Goal: Task Accomplishment & Management: Manage account settings

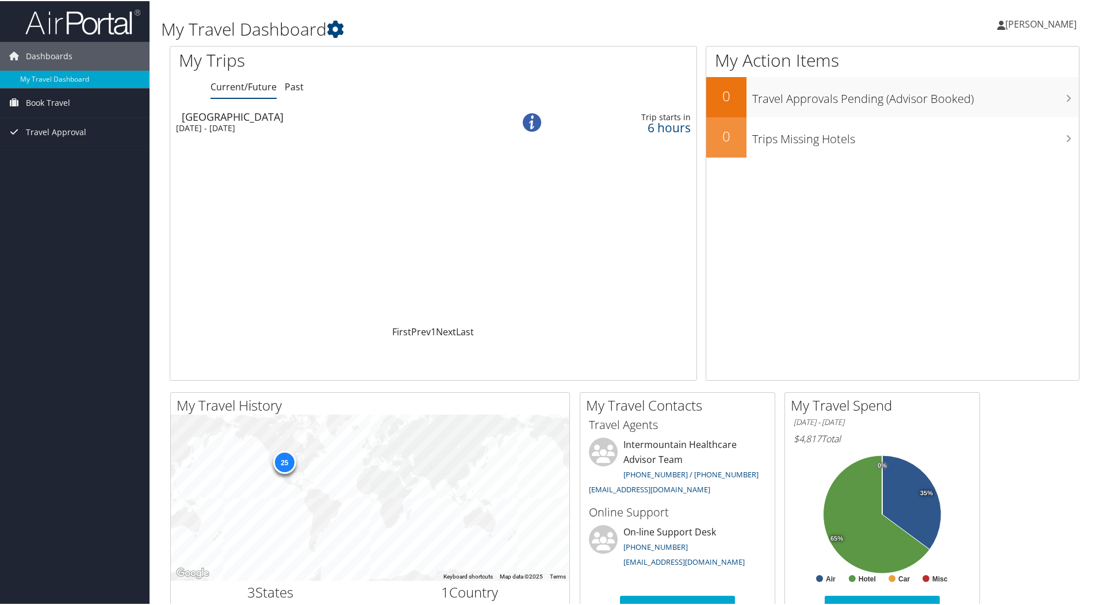
click at [226, 118] on div "[GEOGRAPHIC_DATA]" at bounding box center [335, 115] width 306 height 10
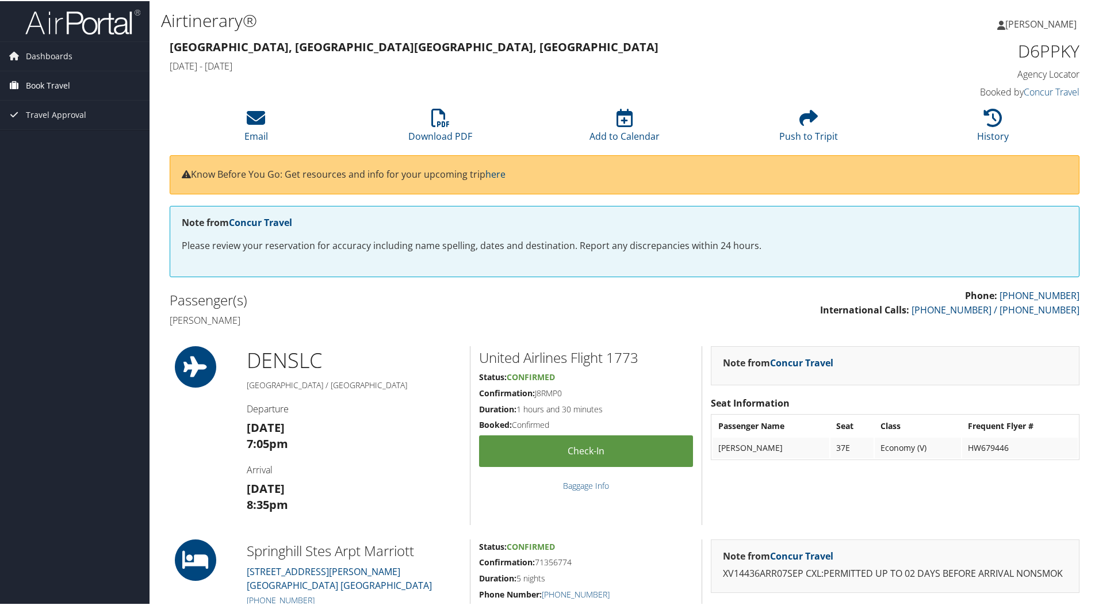
click at [60, 82] on span "Book Travel" at bounding box center [48, 84] width 44 height 29
click at [86, 126] on link "Book/Manage Online Trips" at bounding box center [75, 124] width 150 height 17
